Goal: Find specific page/section: Find specific page/section

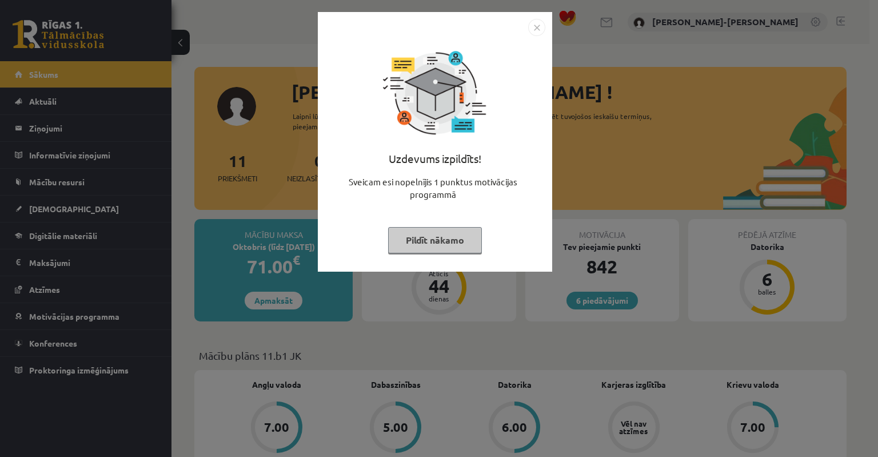
click at [430, 238] on button "Pildīt nākamo" at bounding box center [435, 240] width 94 height 26
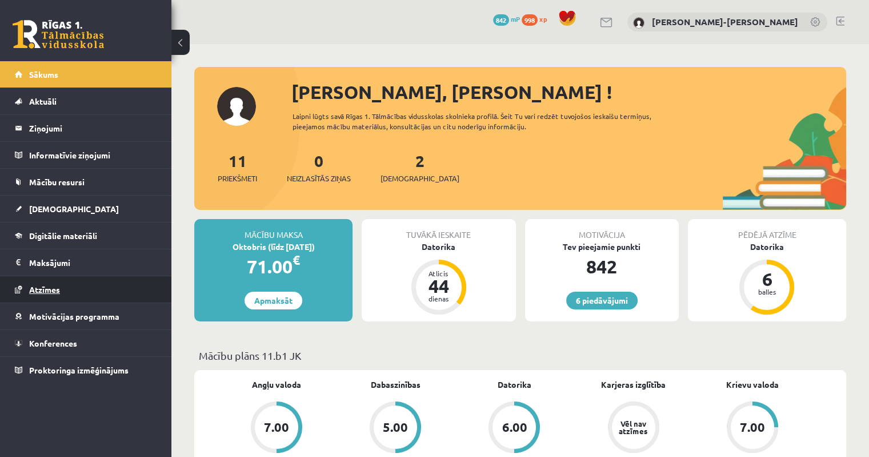
click at [42, 287] on span "Atzīmes" at bounding box center [44, 289] width 31 height 10
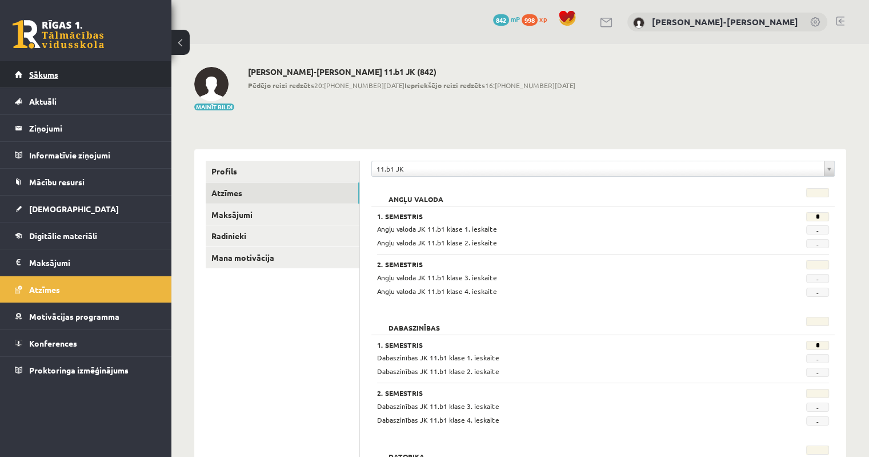
click at [46, 78] on link "Sākums" at bounding box center [86, 74] width 142 height 26
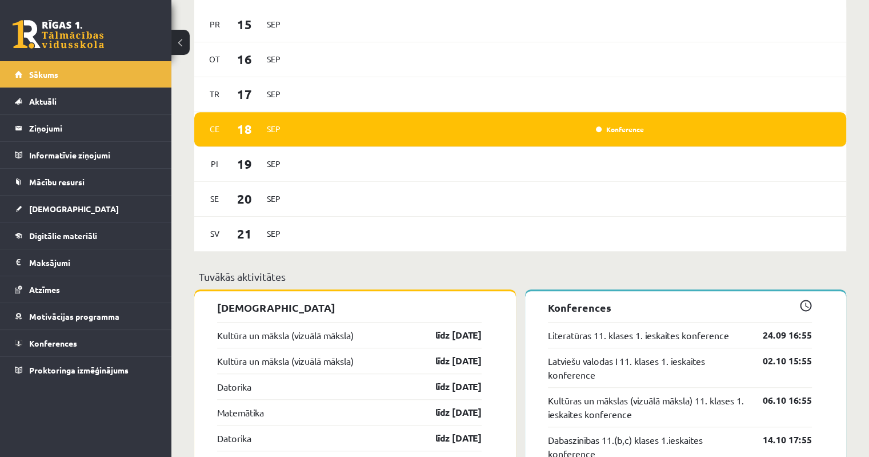
scroll to position [857, 0]
